Goal: Register for event/course

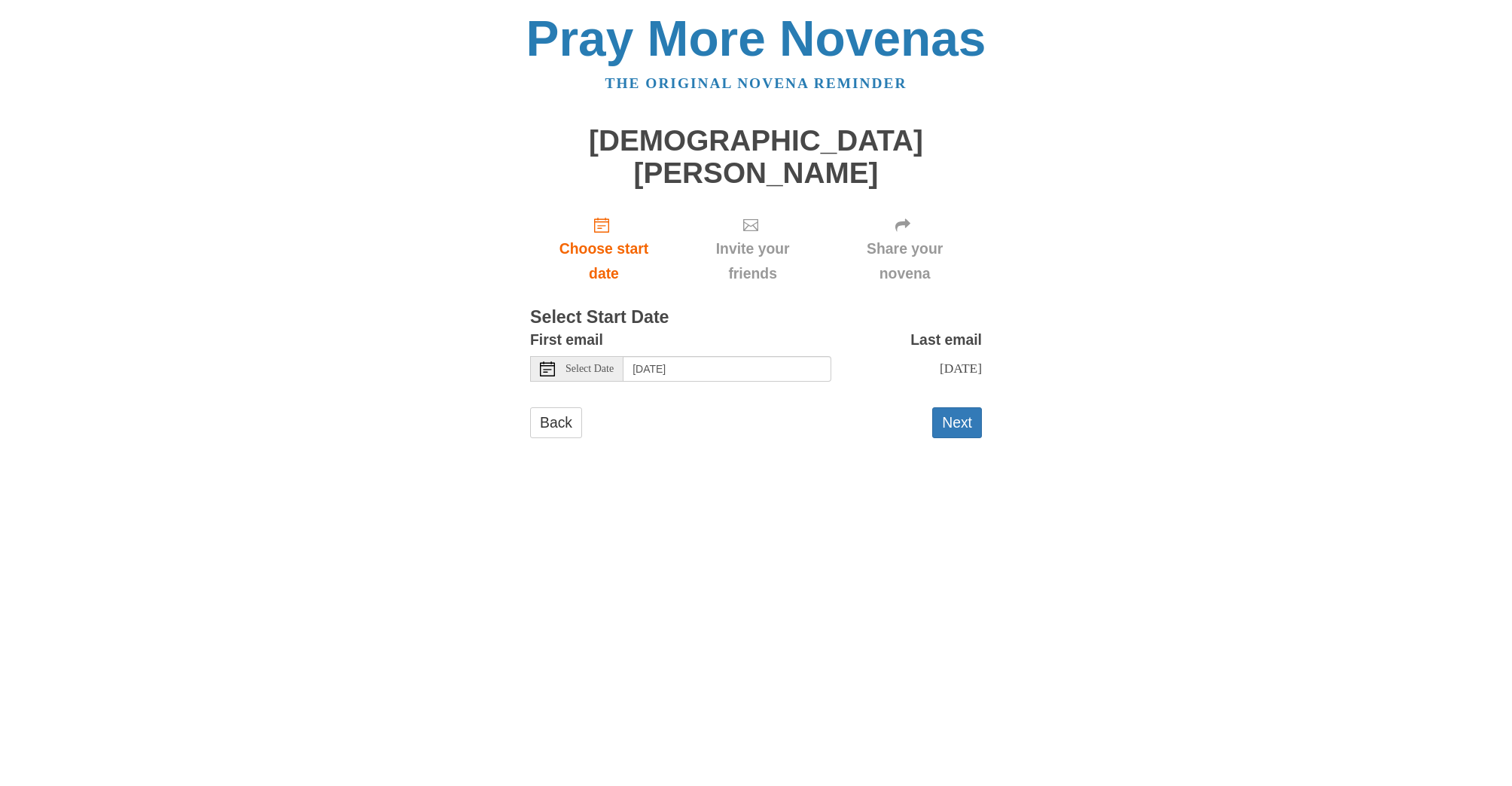
click at [589, 364] on span "Select Date" at bounding box center [589, 369] width 48 height 10
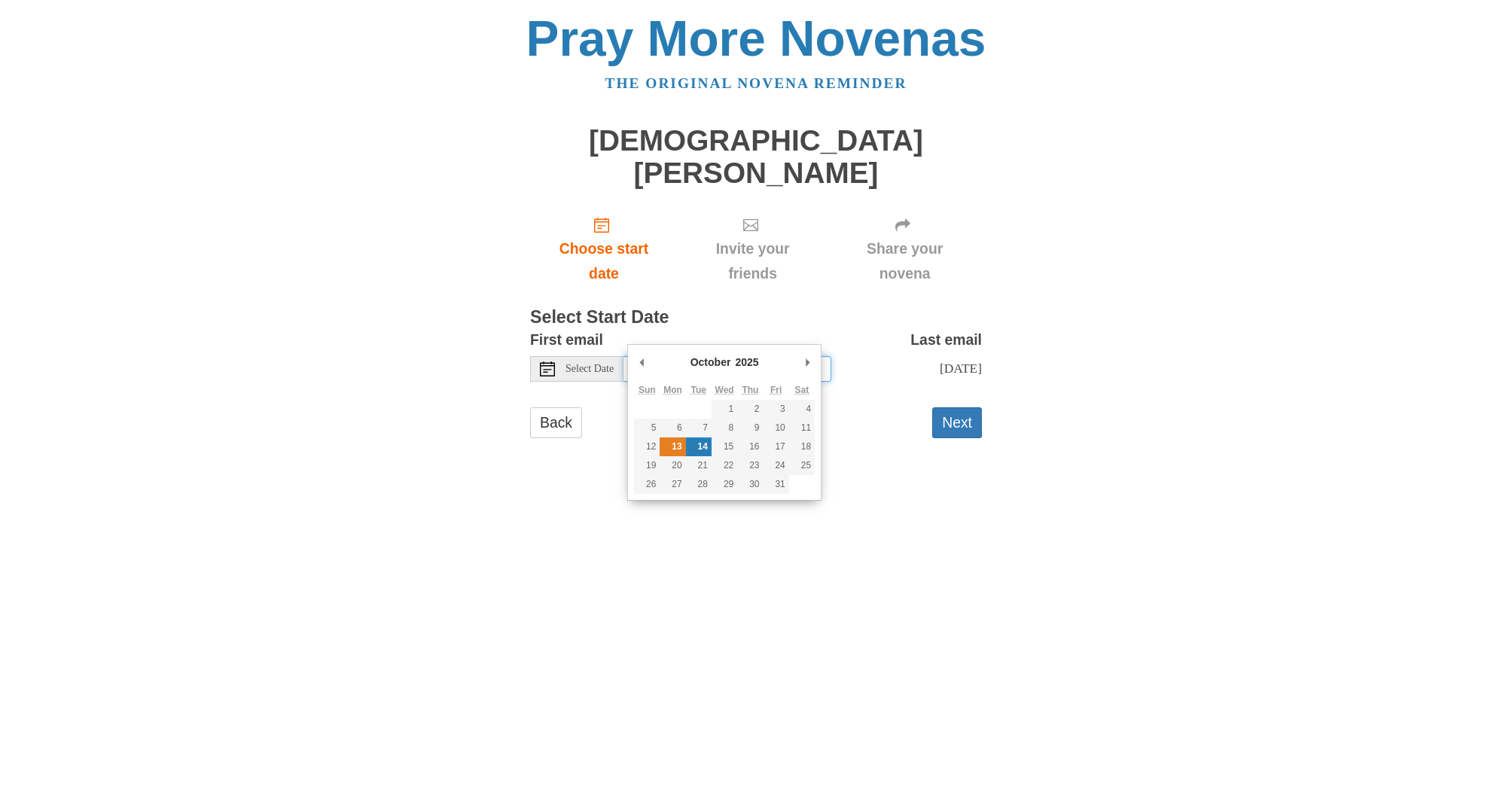
type input "Monday, October 13th"
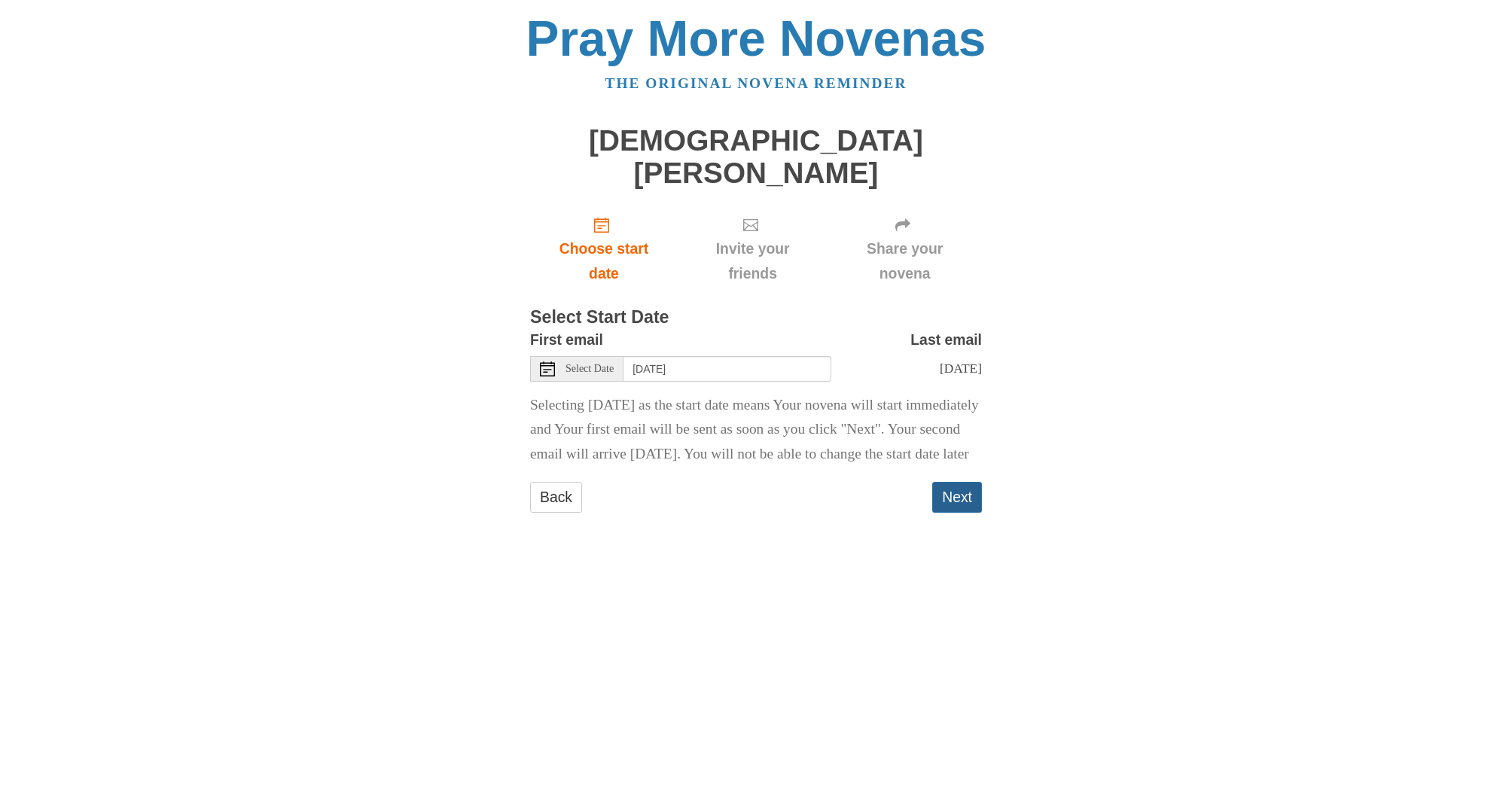
click at [956, 498] on button "Next" at bounding box center [957, 497] width 49 height 30
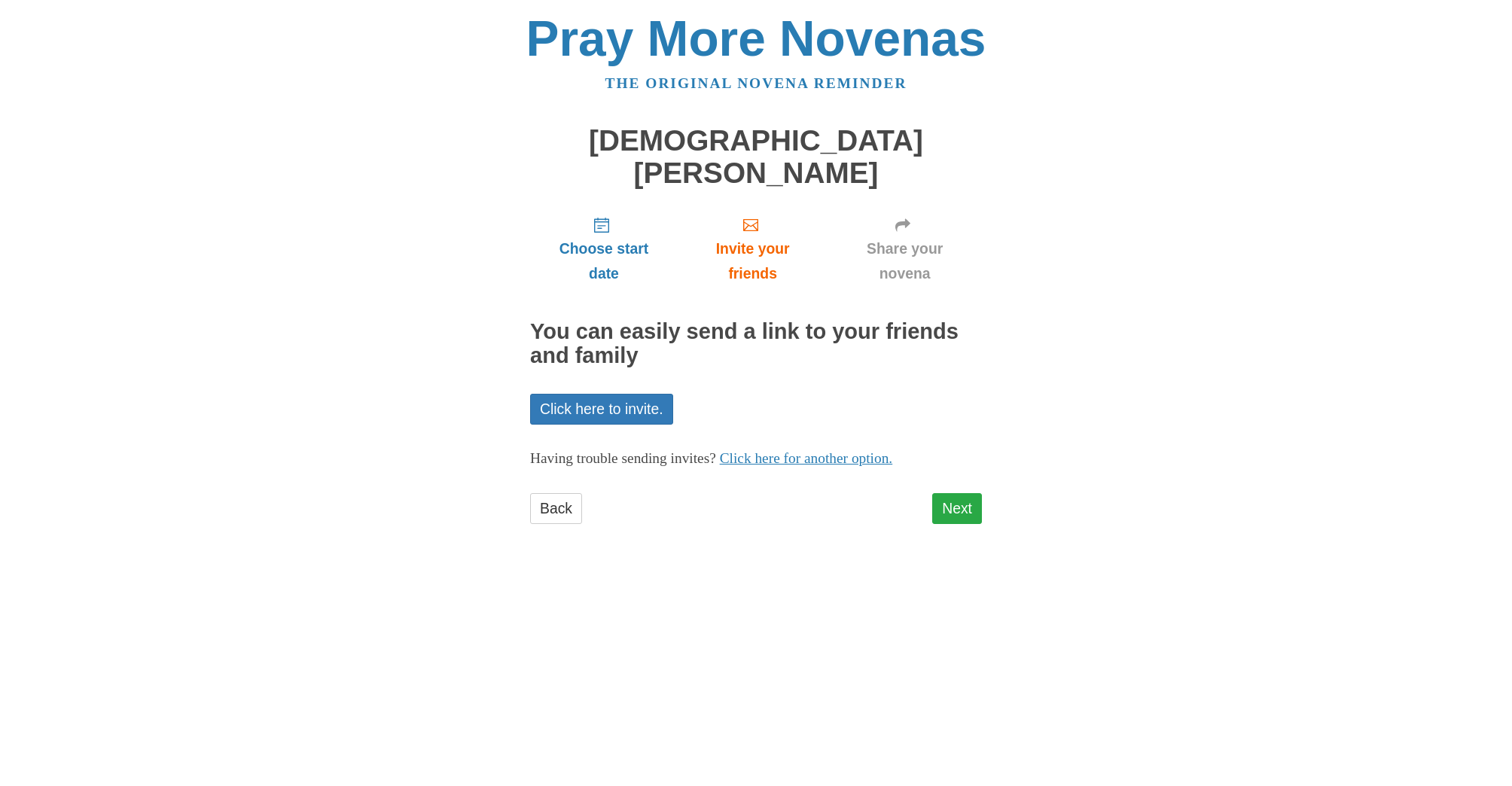
click at [956, 493] on link "Next" at bounding box center [957, 508] width 49 height 30
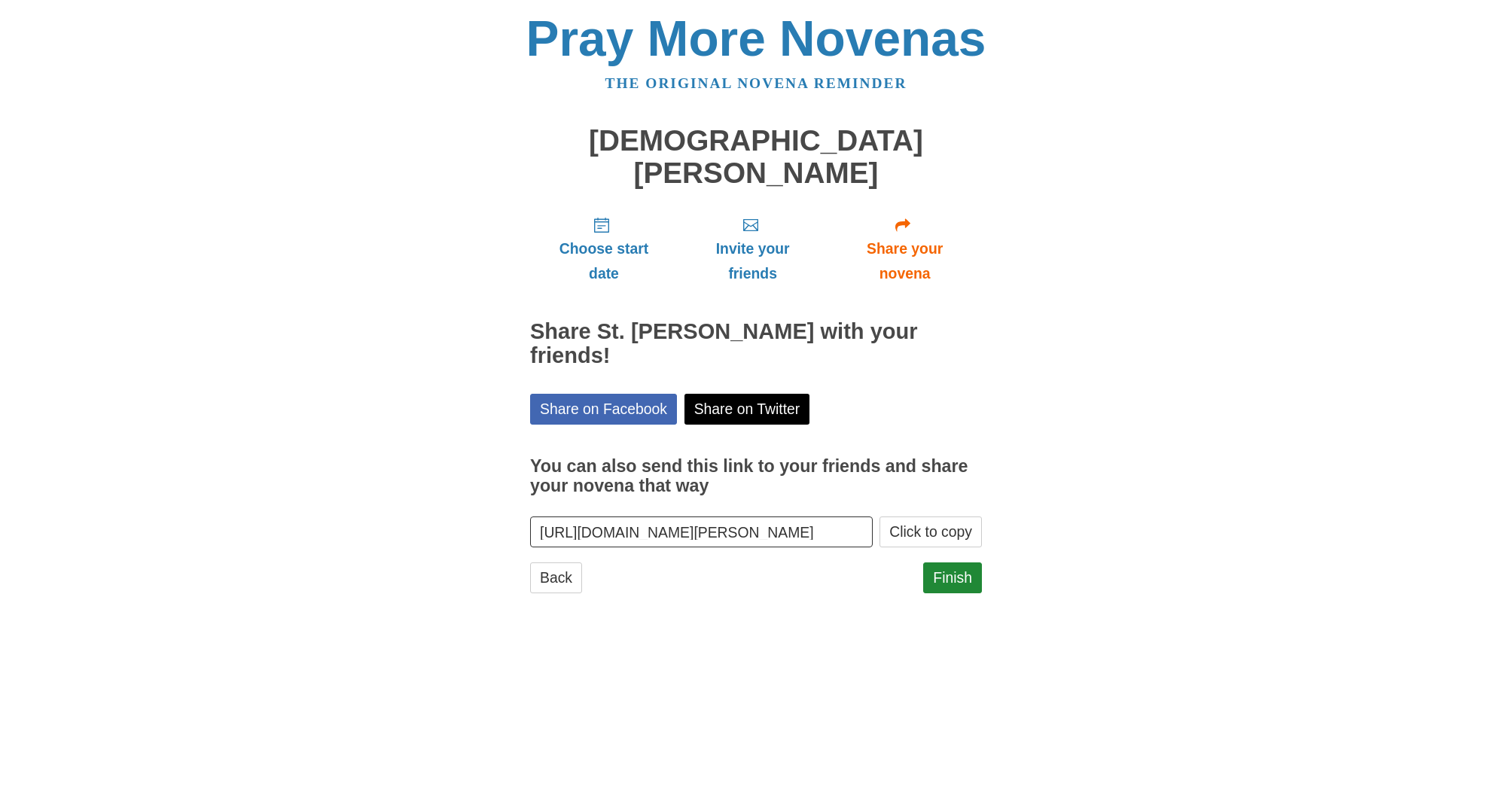
drag, startPoint x: 541, startPoint y: 491, endPoint x: 868, endPoint y: 499, distance: 327.1
click at [868, 517] on input "[URL][DOMAIN_NAME][PERSON_NAME]" at bounding box center [701, 532] width 343 height 30
click at [824, 563] on div "Back Finish" at bounding box center [756, 585] width 451 height 46
click at [922, 517] on button "Click to copy" at bounding box center [931, 532] width 103 height 30
click at [951, 563] on link "Finish" at bounding box center [952, 578] width 59 height 30
